Goal: Task Accomplishment & Management: Manage account settings

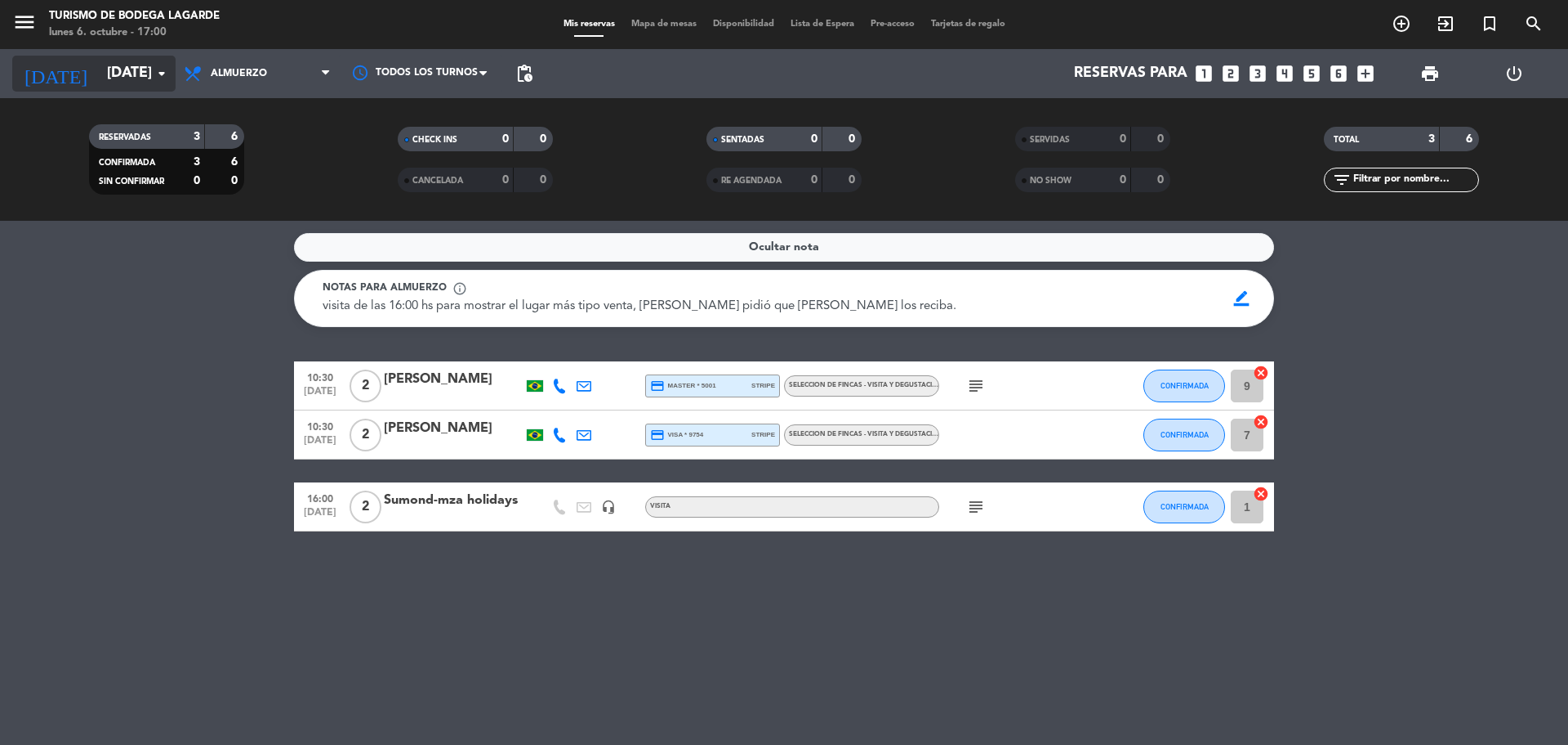
click at [128, 73] on input "[DATE]" at bounding box center [194, 73] width 190 height 32
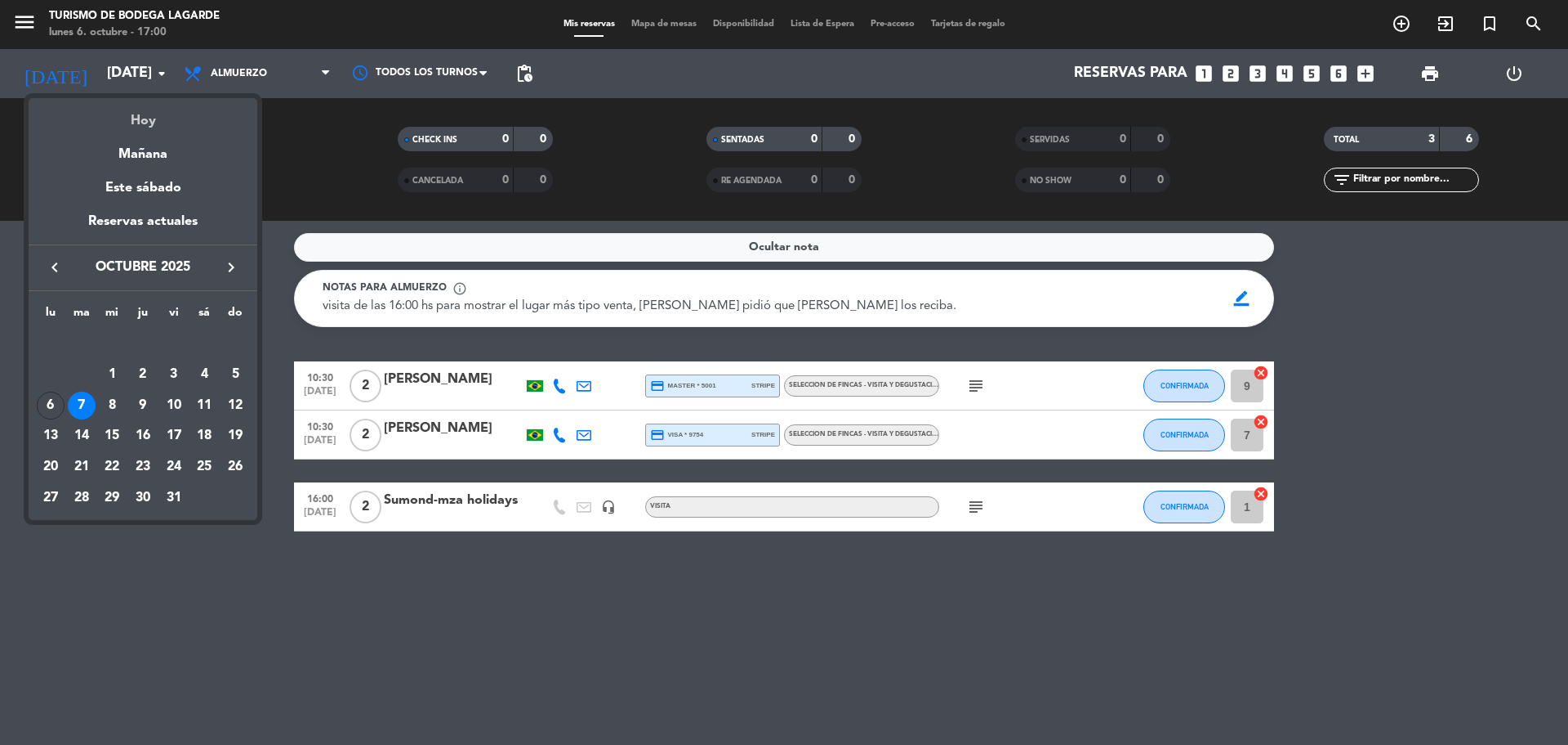
click at [149, 121] on div "Hoy" at bounding box center [142, 114] width 229 height 33
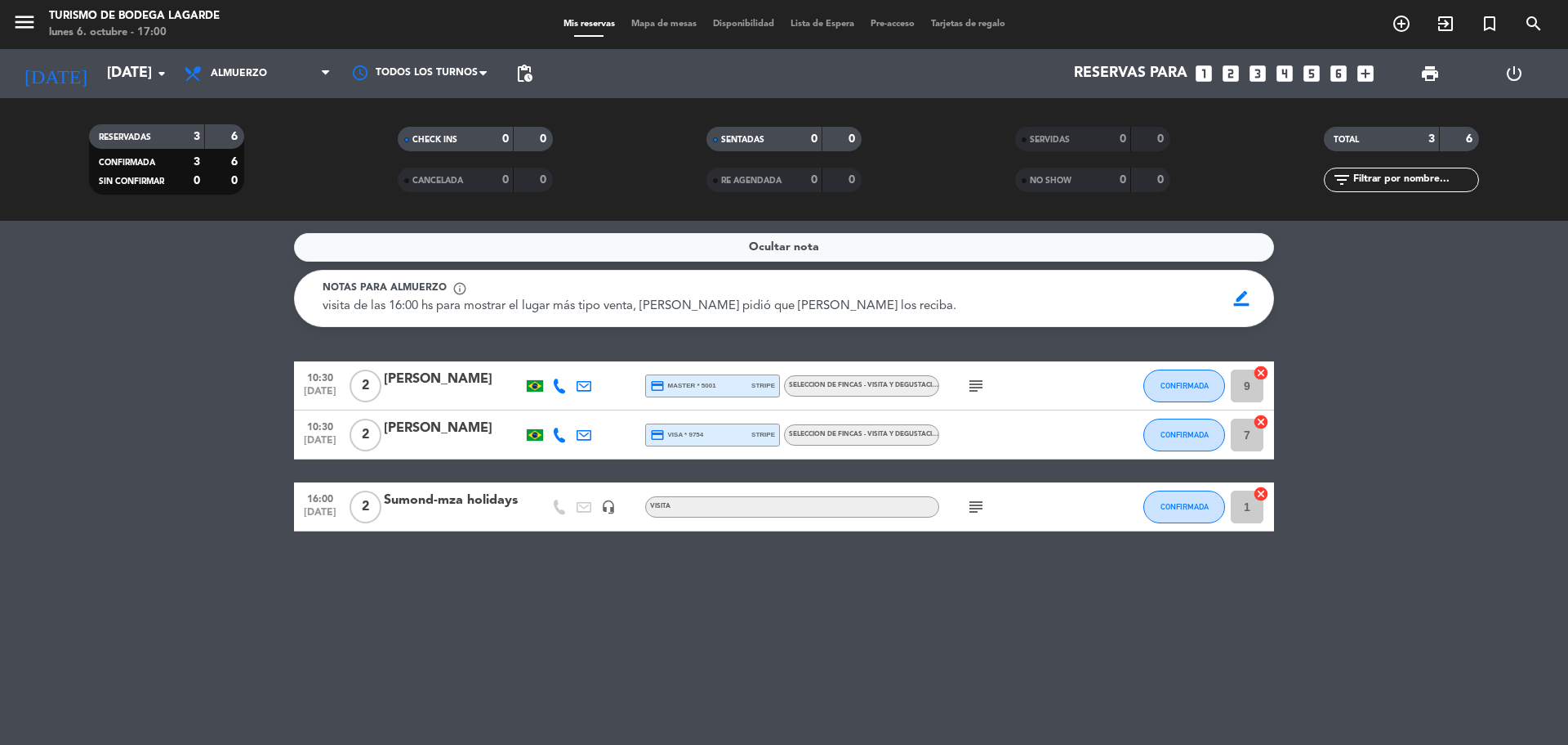
type input "[DATE]"
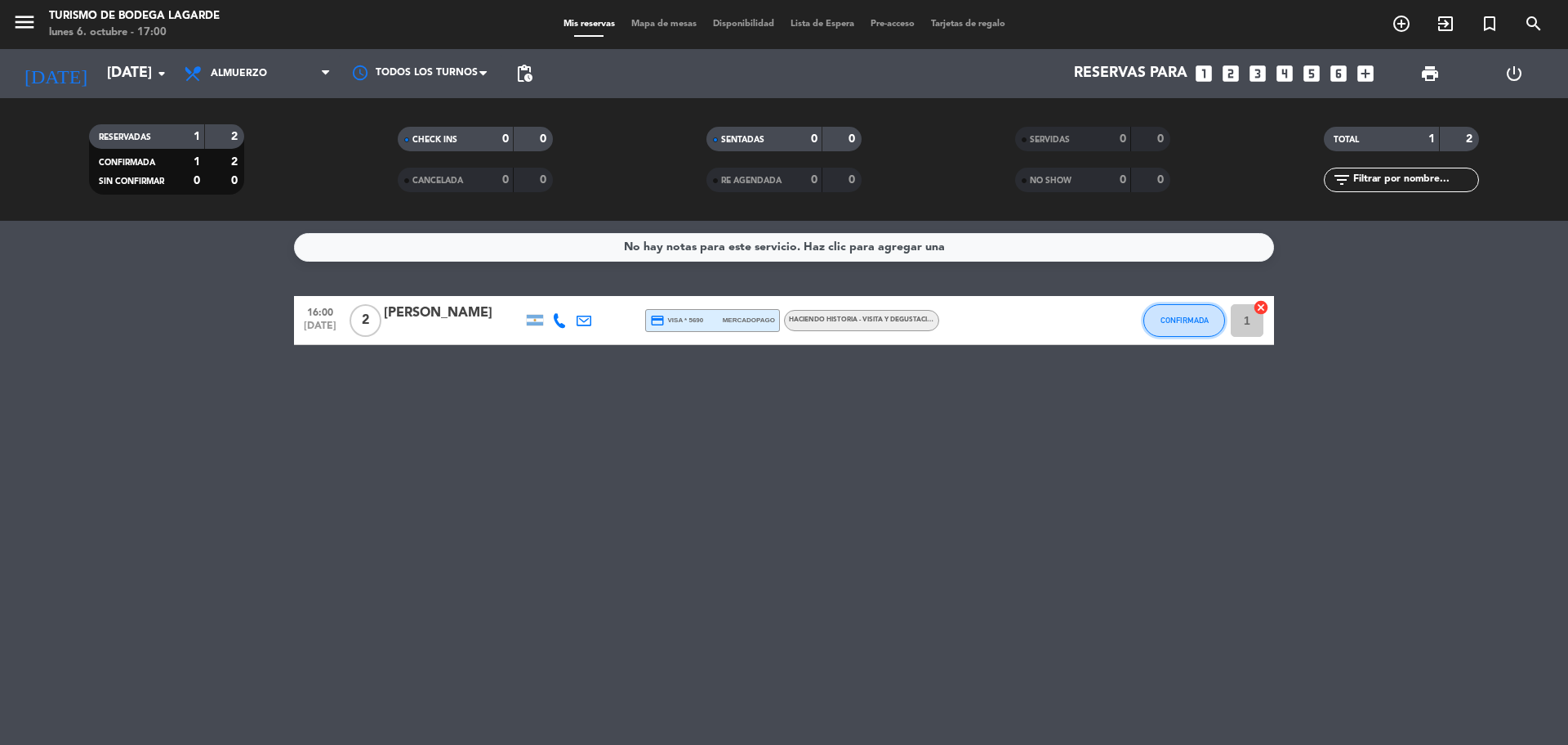
click at [1206, 325] on button "CONFIRMADA" at bounding box center [1184, 320] width 82 height 32
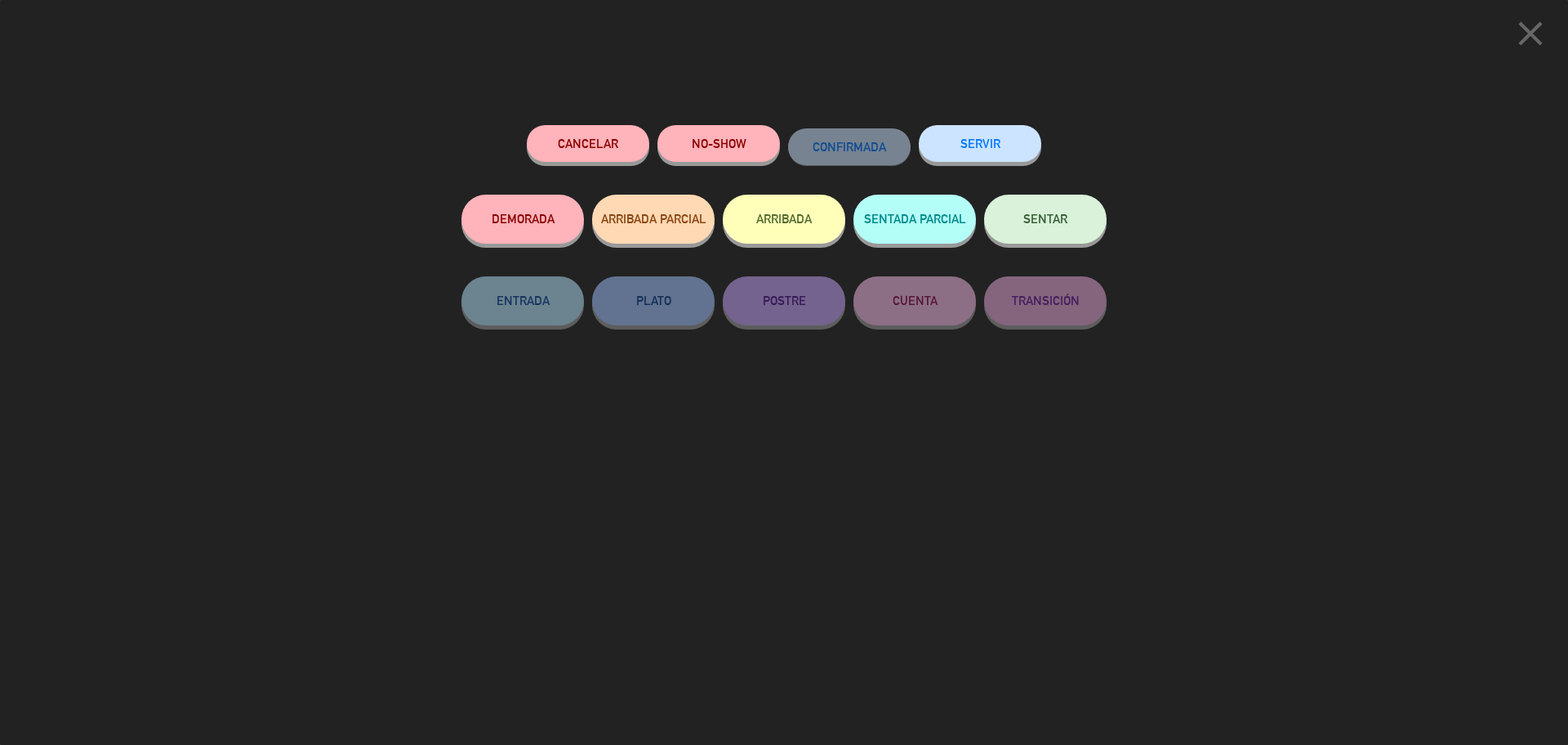
click at [1085, 221] on button "SENTAR" at bounding box center [1045, 220] width 123 height 49
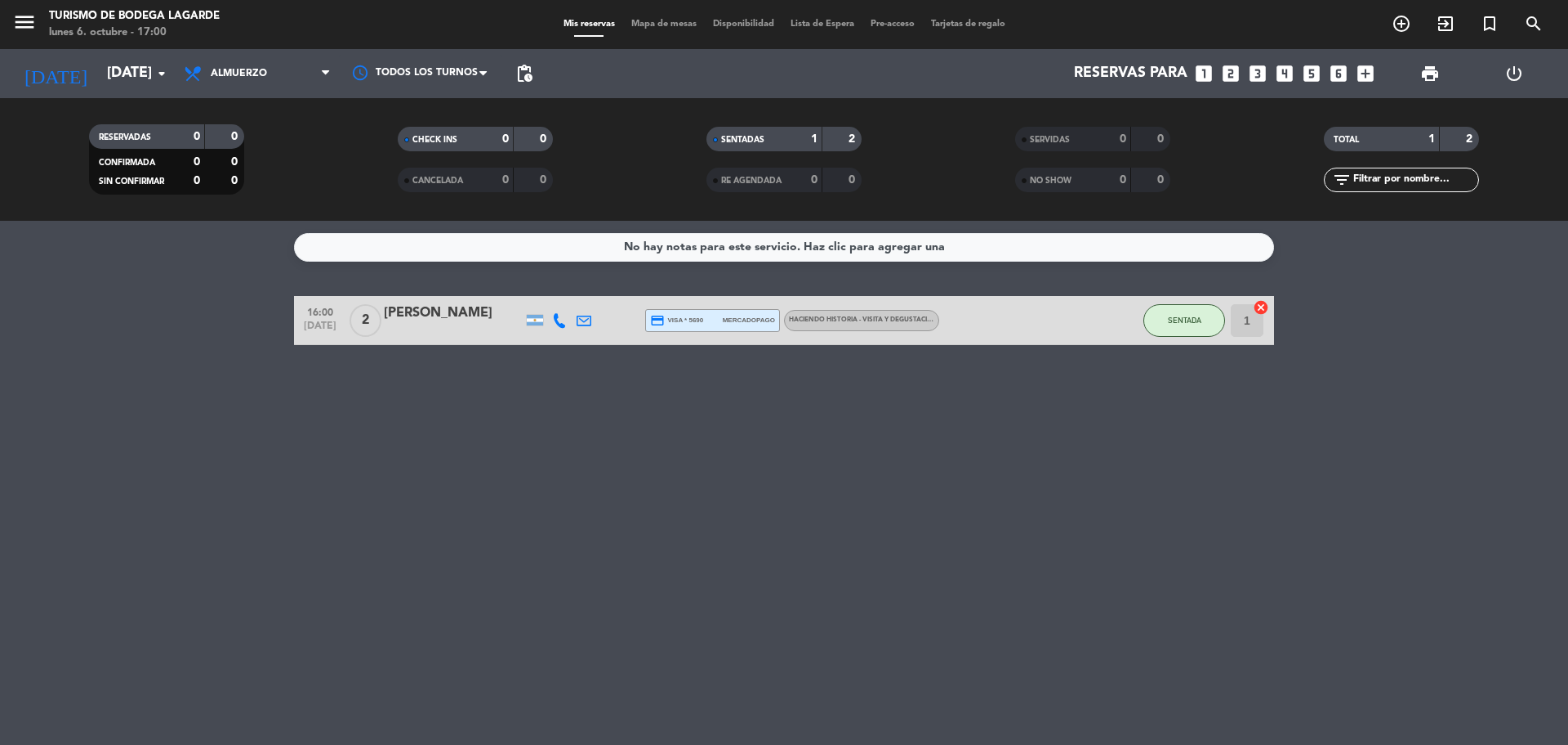
click at [355, 306] on div "2" at bounding box center [366, 319] width 38 height 48
click at [501, 328] on div at bounding box center [453, 331] width 139 height 13
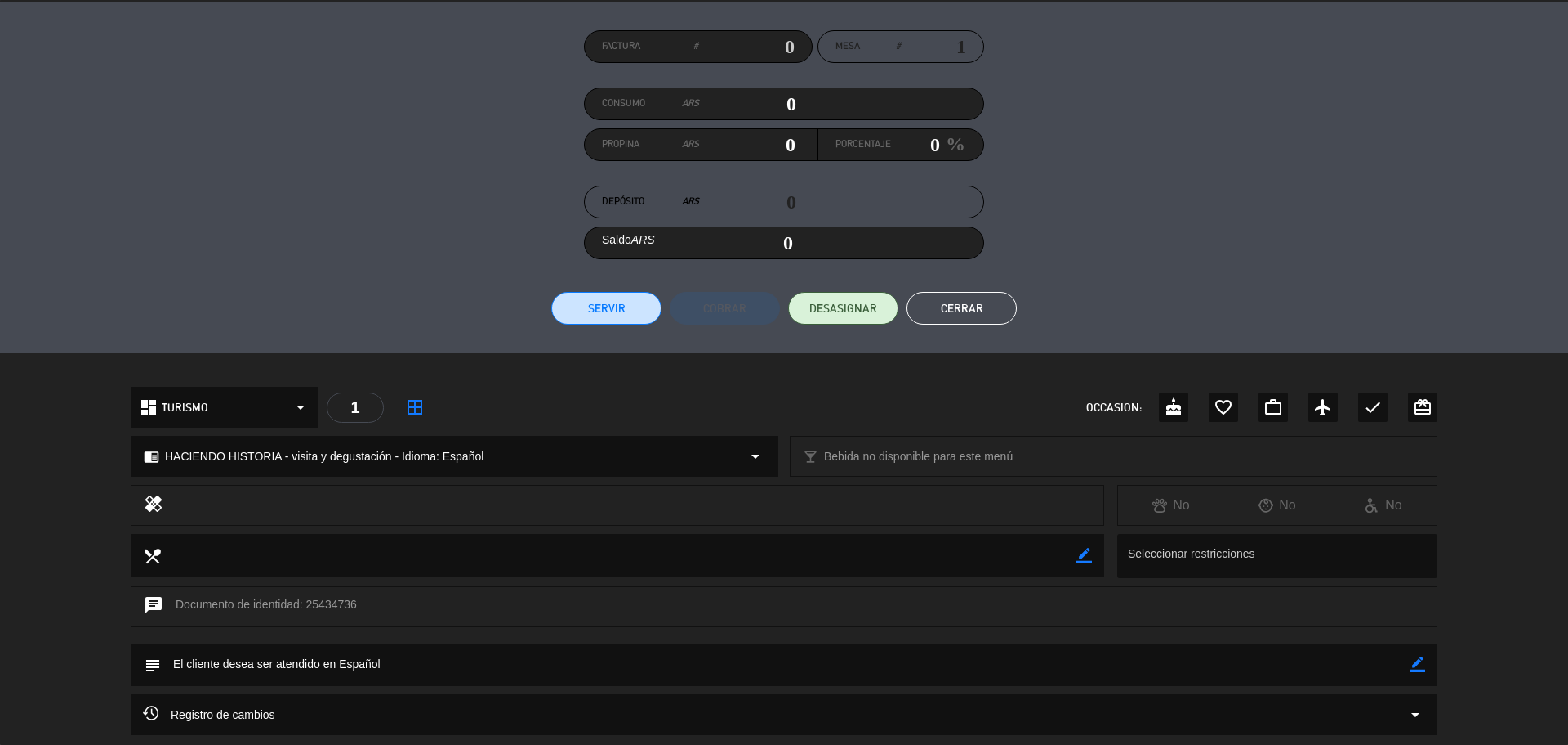
scroll to position [276, 0]
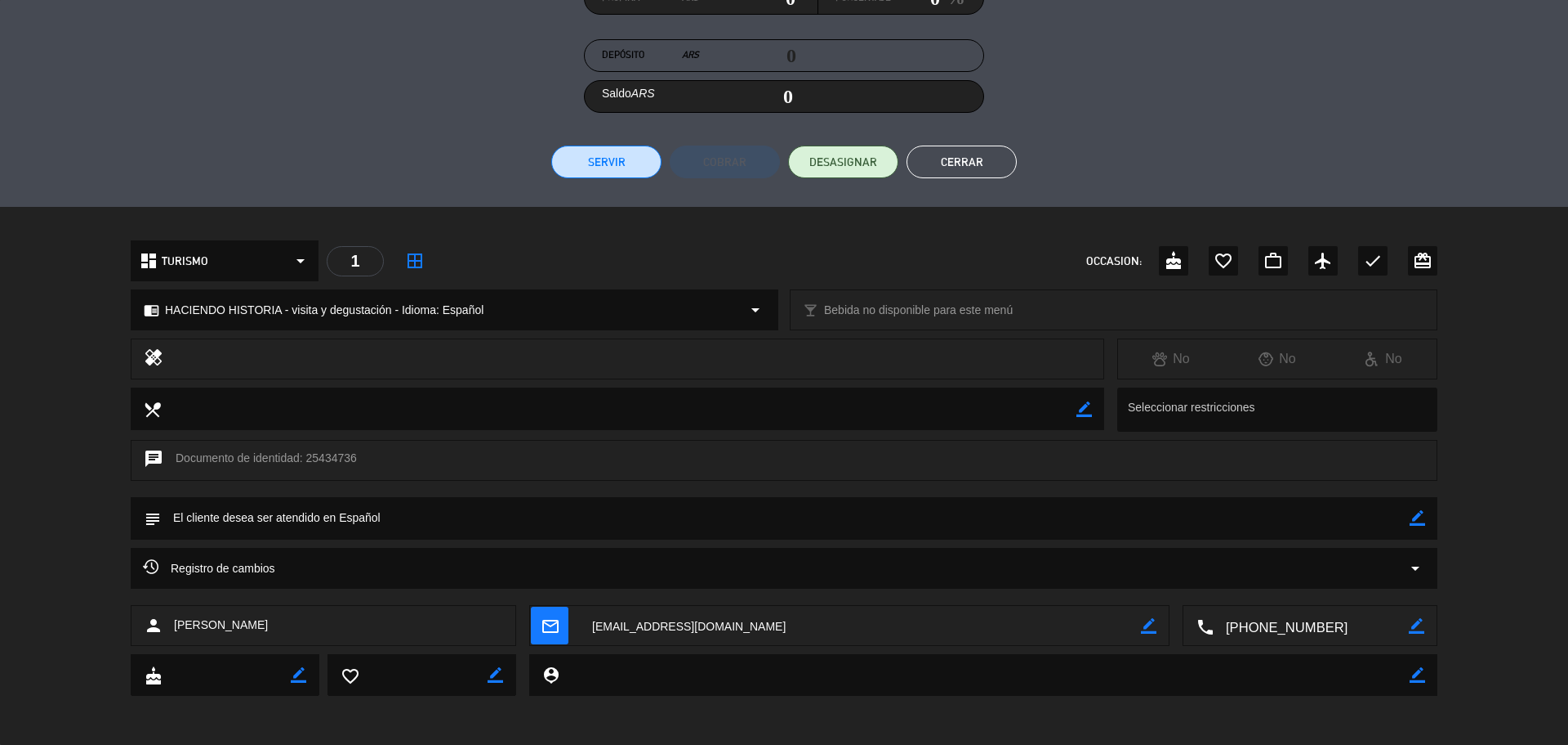
click at [1417, 517] on icon "border_color" at bounding box center [1417, 518] width 15 height 15
click at [1328, 523] on textarea at bounding box center [784, 518] width 1249 height 42
type textarea "tomi"
click at [1421, 517] on icon at bounding box center [1417, 518] width 15 height 15
click at [965, 149] on button "Cerrar" at bounding box center [962, 162] width 110 height 32
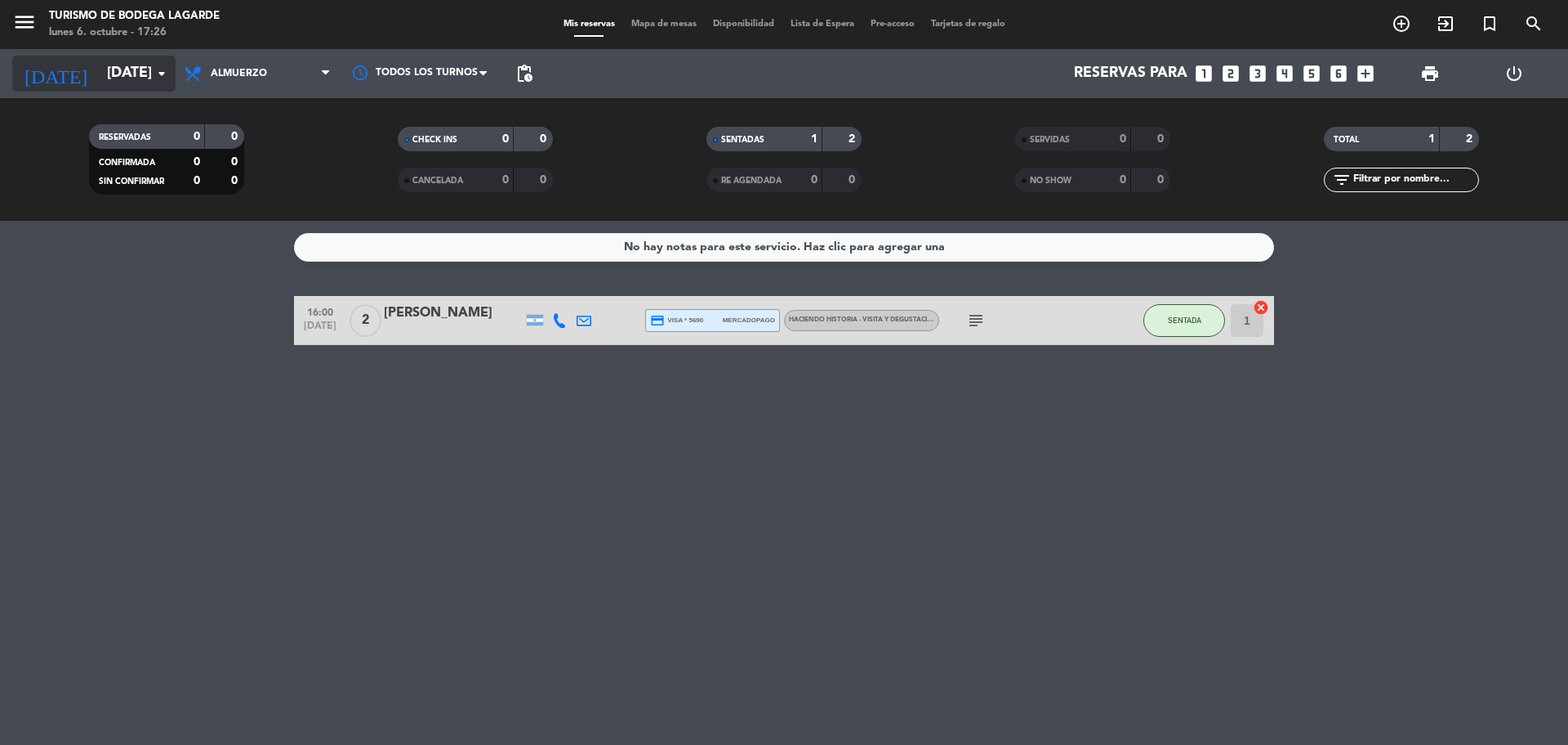
click at [125, 85] on input "[DATE]" at bounding box center [194, 73] width 190 height 32
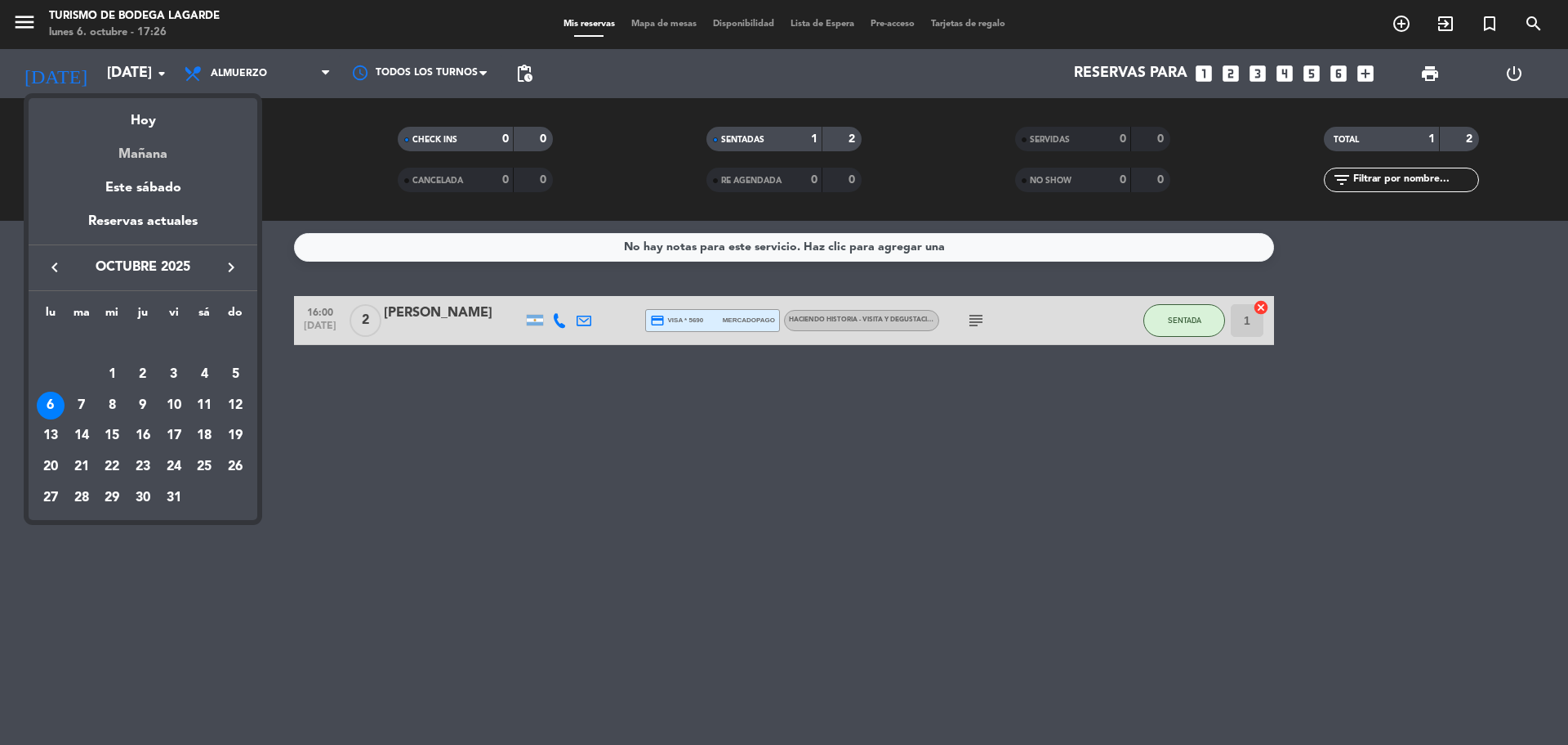
click at [149, 152] on div "Mañana" at bounding box center [142, 147] width 229 height 33
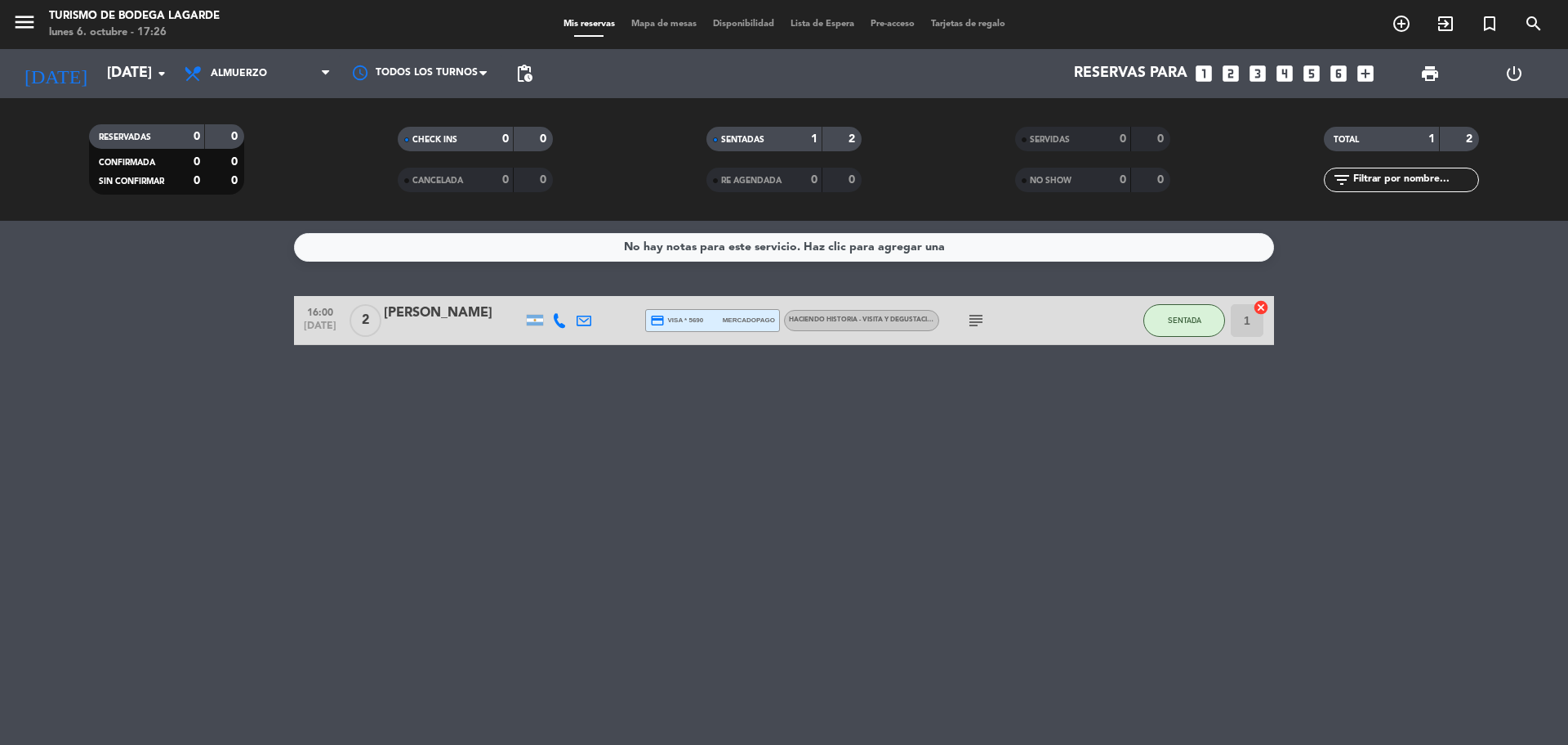
type input "[DATE]"
